Goal: Navigation & Orientation: Find specific page/section

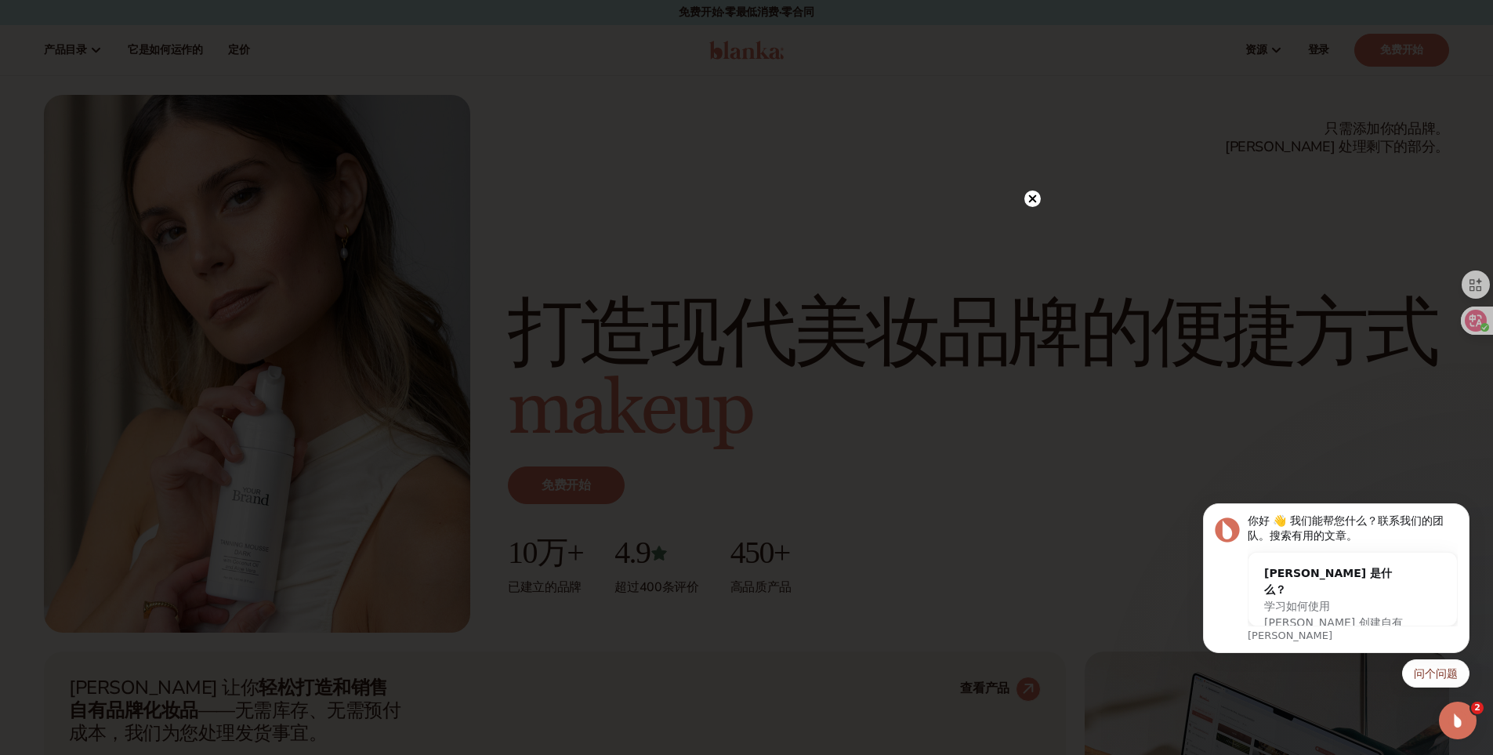
click at [1029, 197] on icon at bounding box center [1033, 199] width 8 height 8
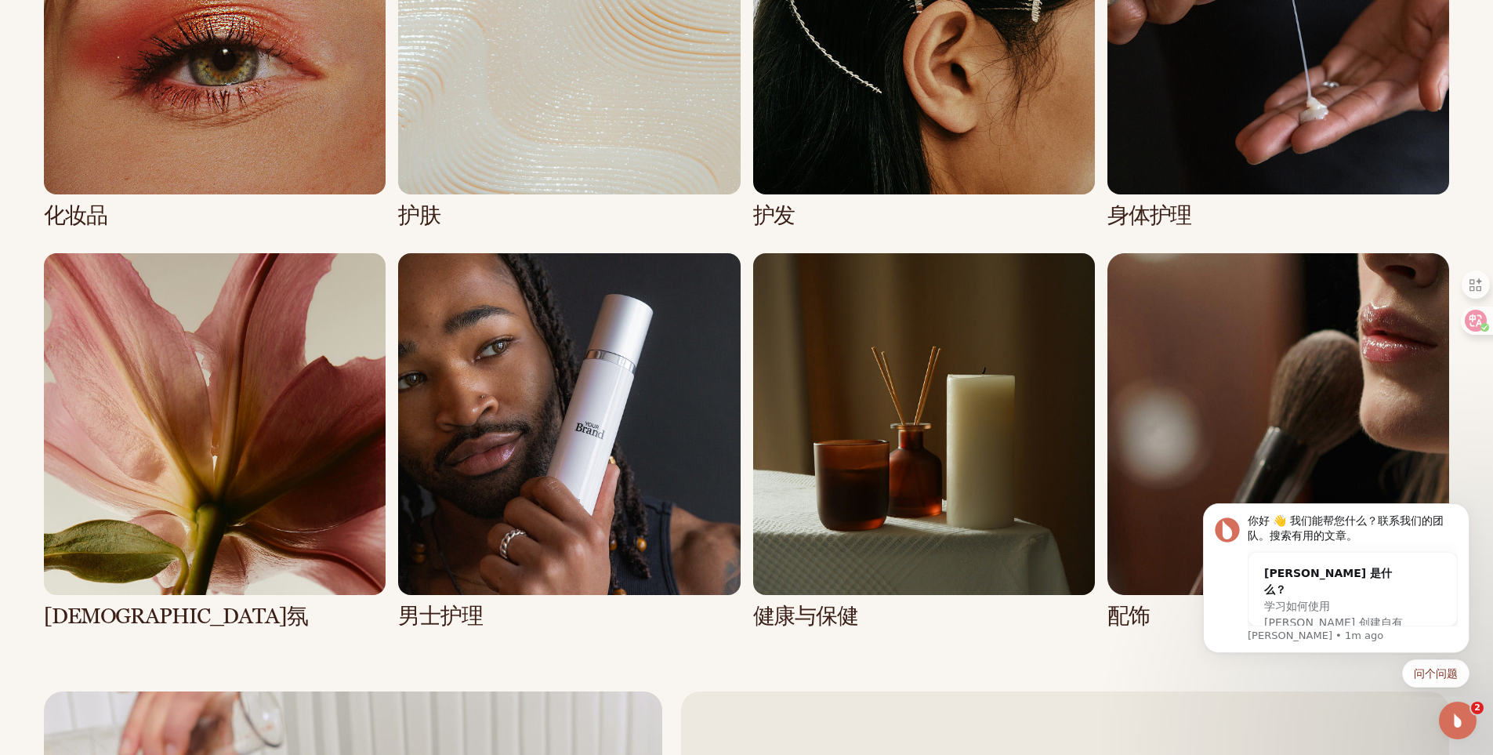
scroll to position [3528, 0]
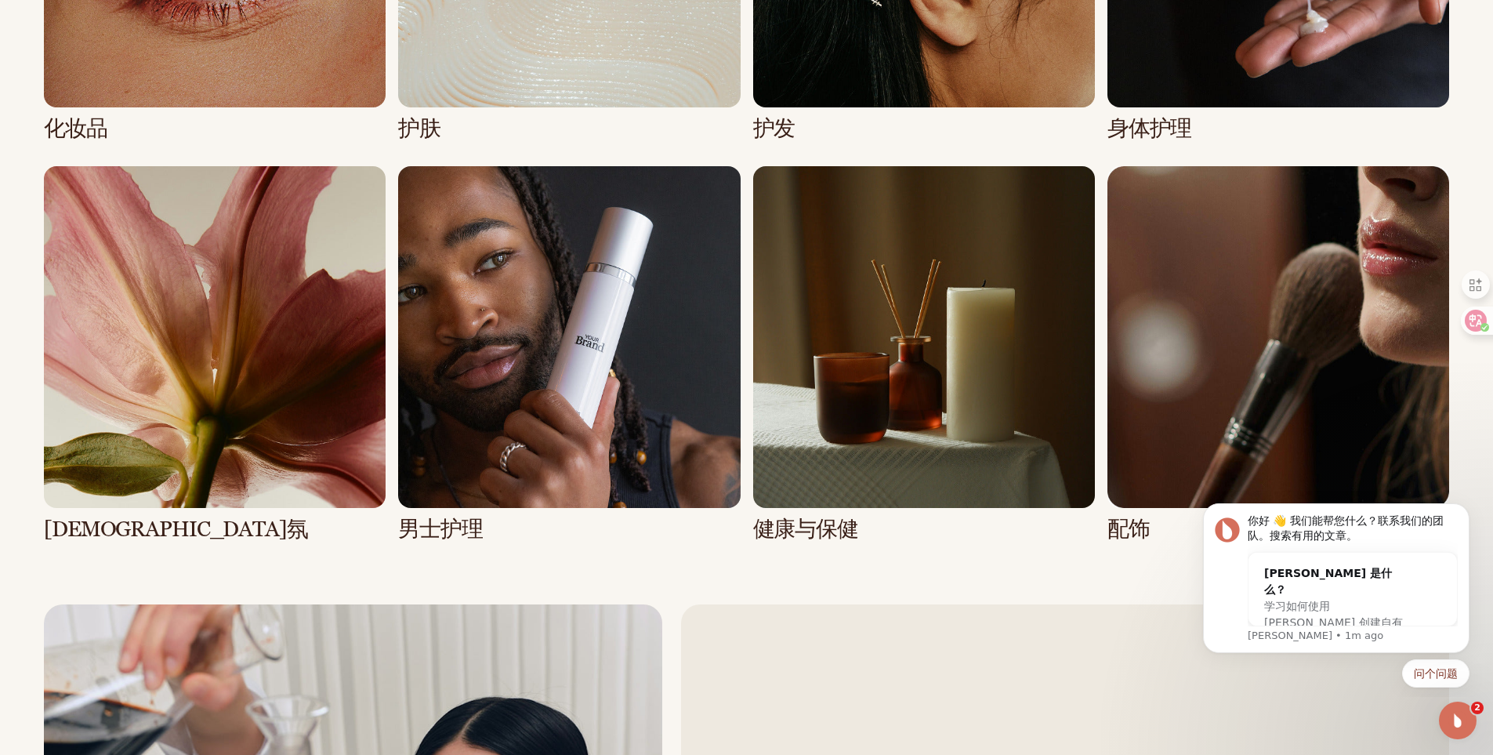
click at [573, 251] on link "6 / 8" at bounding box center [569, 353] width 342 height 375
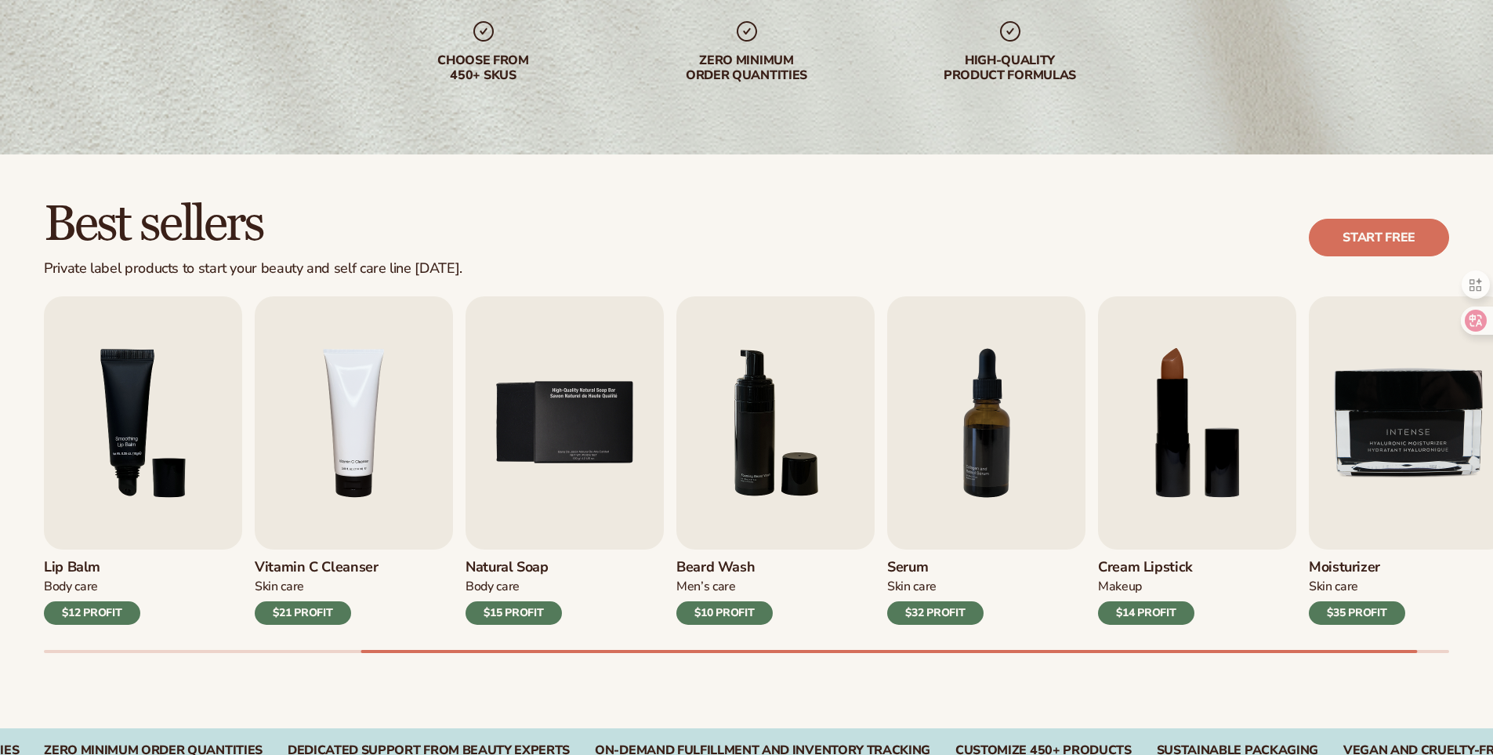
scroll to position [470, 0]
